Goal: Transaction & Acquisition: Subscribe to service/newsletter

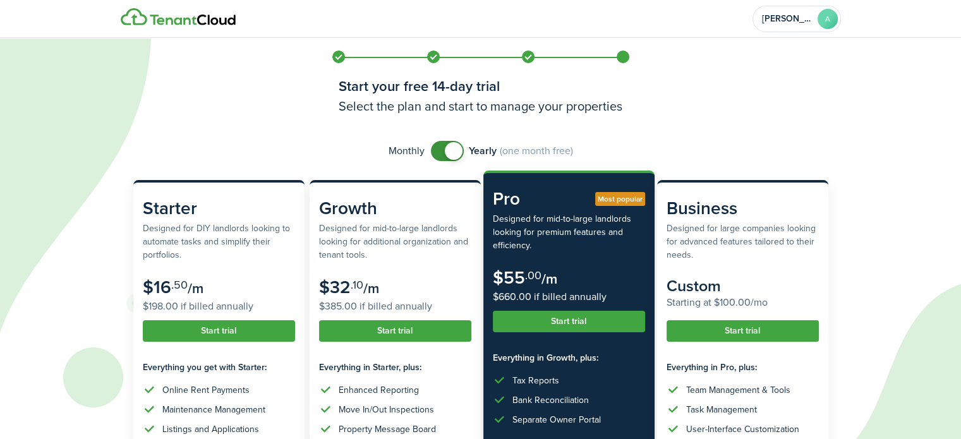
checkbox input "false"
click at [456, 151] on span at bounding box center [454, 151] width 18 height 18
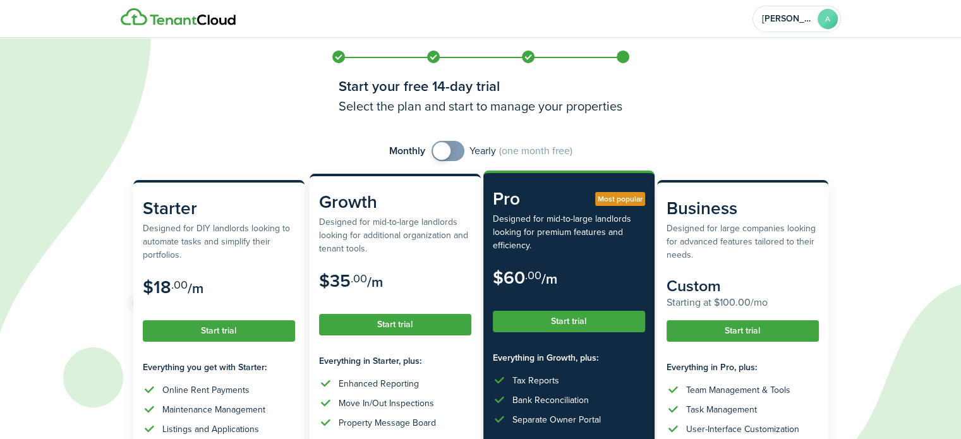
click at [387, 326] on button "Start trial" at bounding box center [395, 324] width 152 height 21
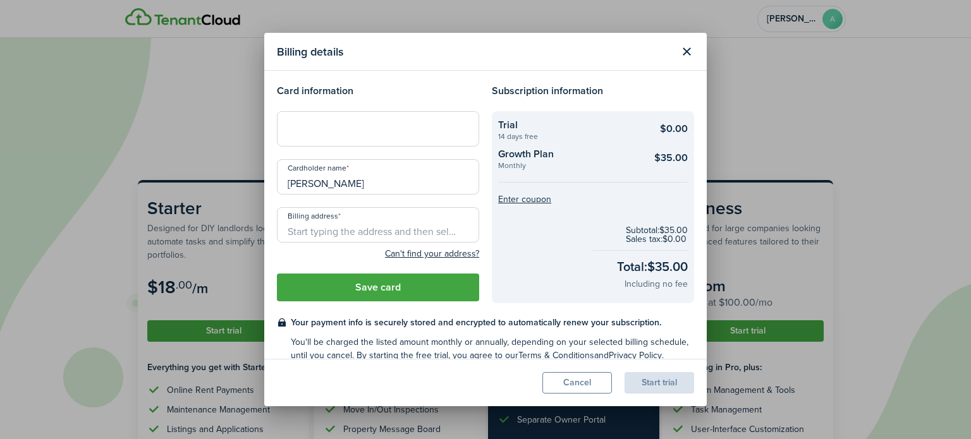
click at [424, 136] on div at bounding box center [378, 128] width 202 height 35
click at [683, 47] on button "Close modal" at bounding box center [686, 51] width 21 height 21
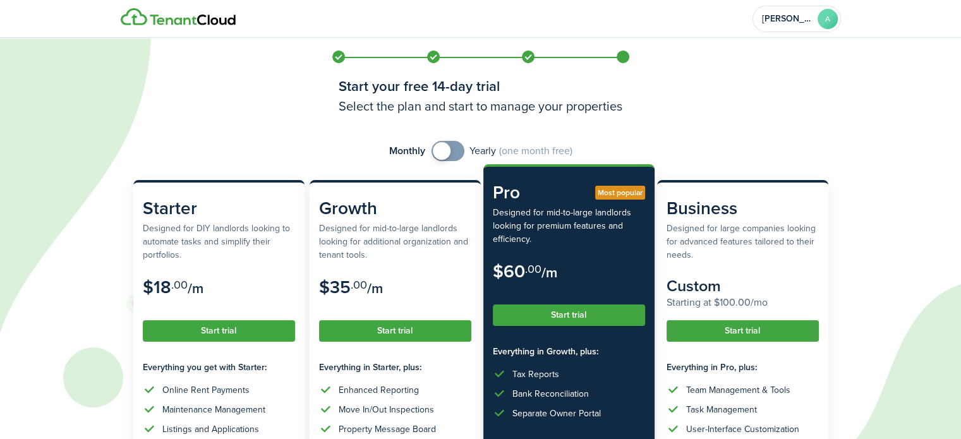
click at [556, 286] on subscription-pricing-card-price-annual "$60.00 if billed annually" at bounding box center [569, 290] width 152 height 15
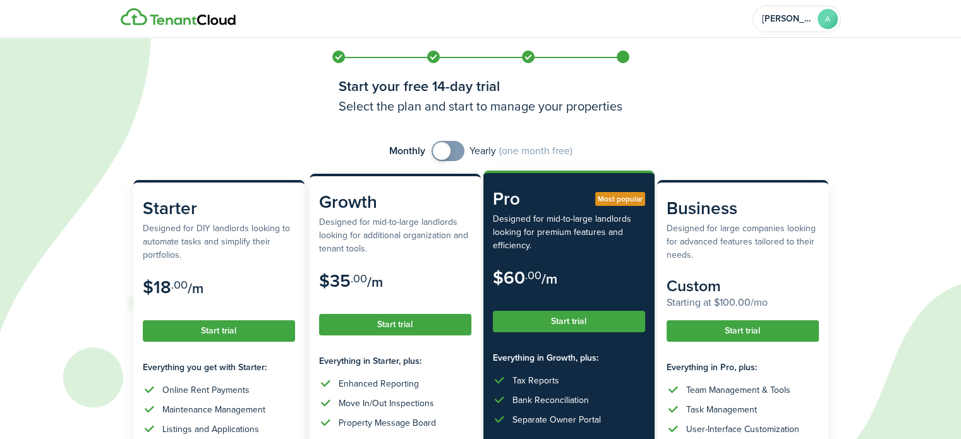
click at [396, 329] on button "Start trial" at bounding box center [395, 324] width 152 height 21
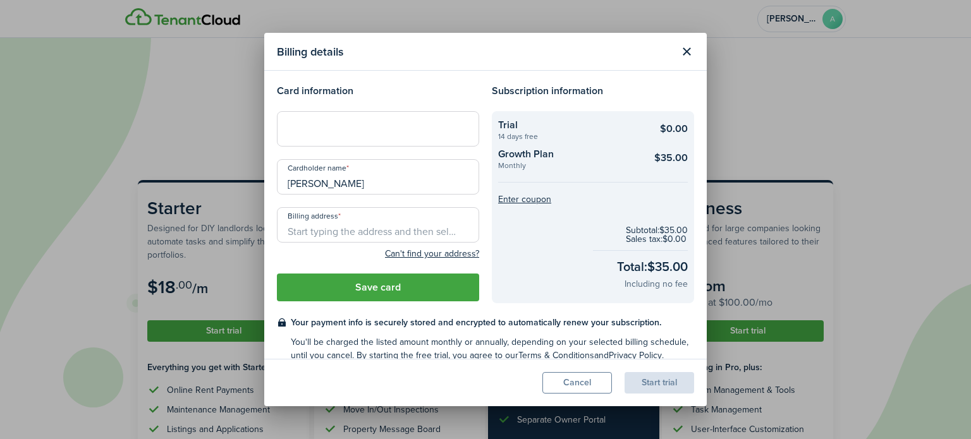
click at [688, 52] on button "Close modal" at bounding box center [686, 51] width 21 height 21
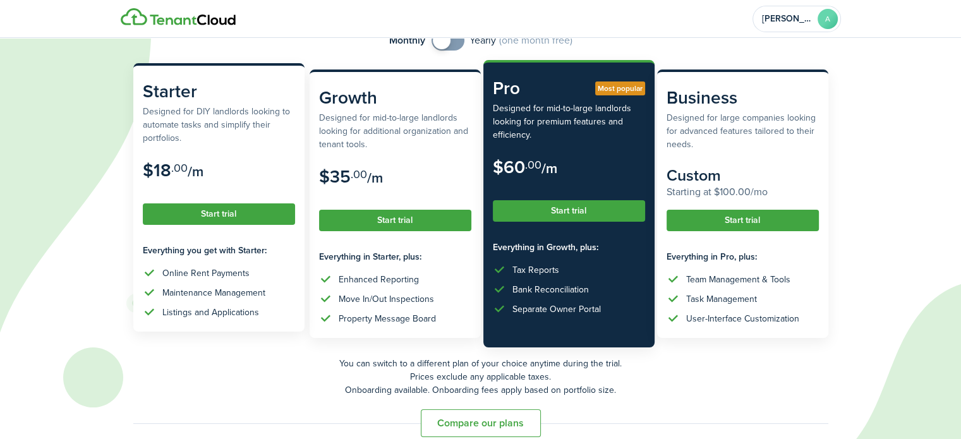
scroll to position [127, 0]
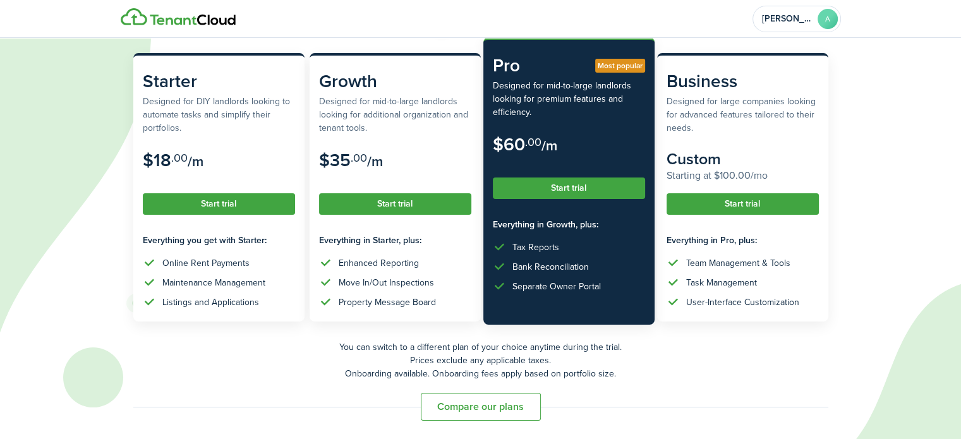
click at [579, 186] on button "Start trial" at bounding box center [569, 188] width 152 height 21
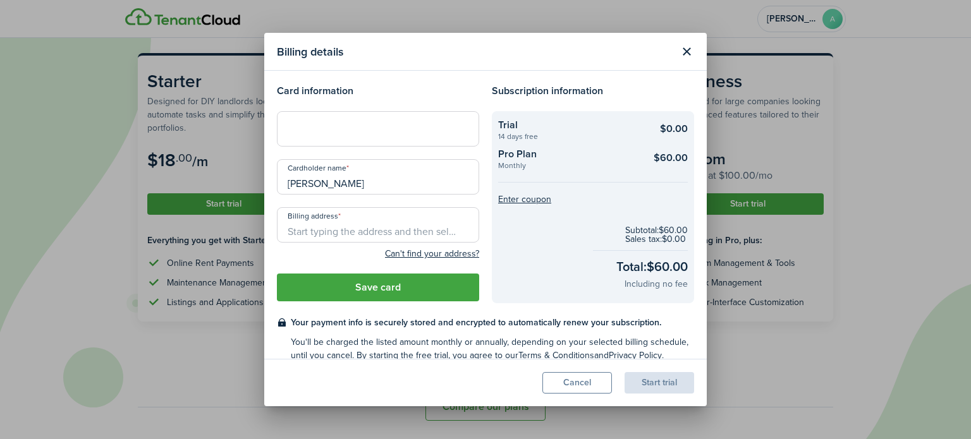
click at [382, 227] on input "Billing address" at bounding box center [378, 224] width 202 height 35
click at [361, 228] on input "Billing address" at bounding box center [378, 224] width 202 height 35
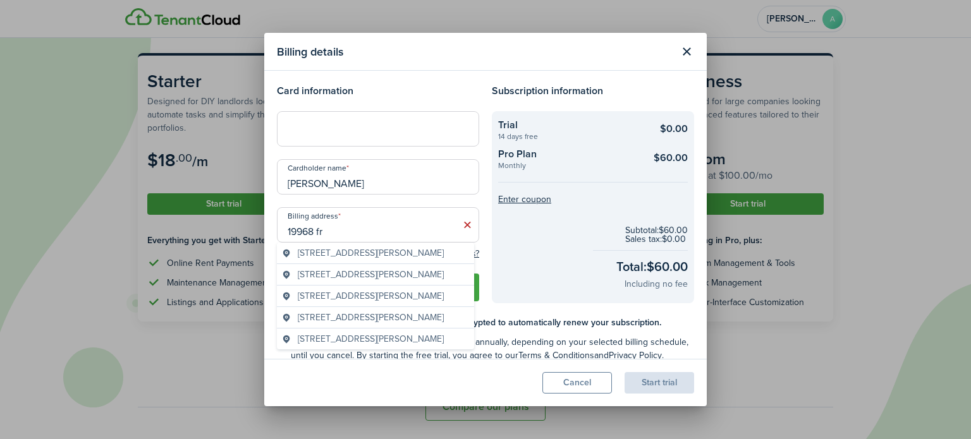
click at [396, 346] on span "[STREET_ADDRESS][PERSON_NAME]" at bounding box center [371, 338] width 146 height 13
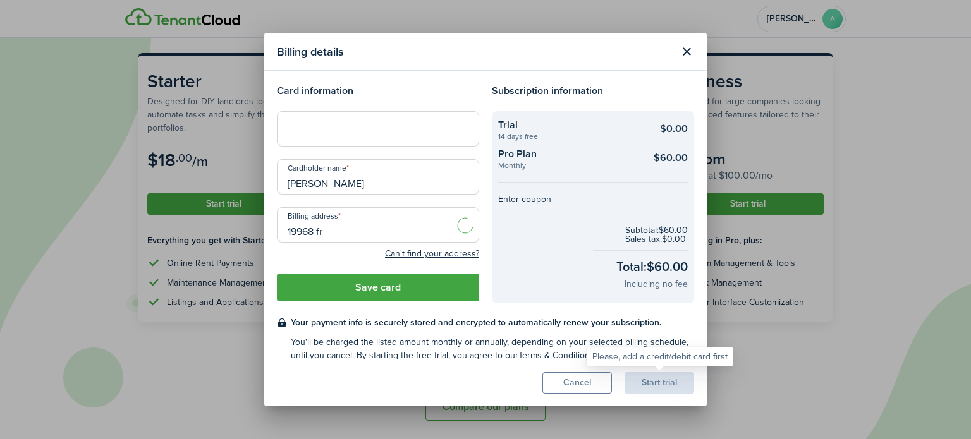
type input "[STREET_ADDRESS][PERSON_NAME]"
click at [396, 284] on button "Save card" at bounding box center [378, 288] width 202 height 28
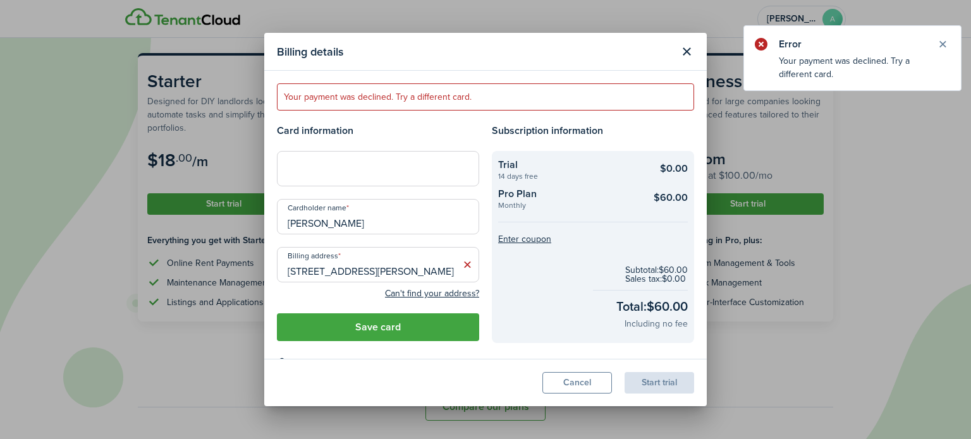
click at [688, 56] on button "Close modal" at bounding box center [686, 51] width 21 height 21
